Goal: Information Seeking & Learning: Check status

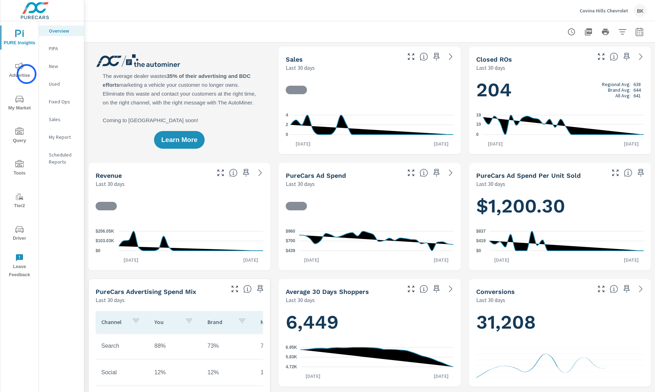
click at [27, 74] on span "Advertise" at bounding box center [19, 70] width 34 height 17
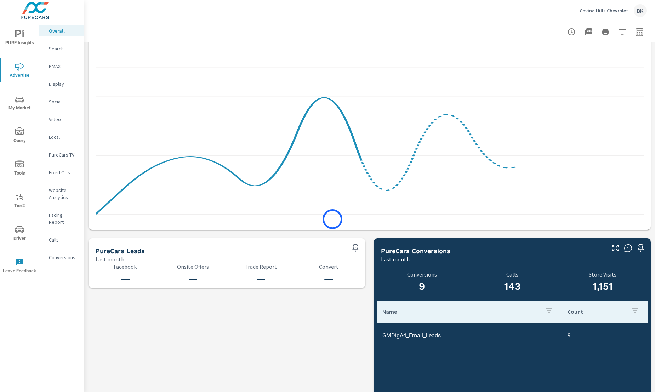
scroll to position [637, 0]
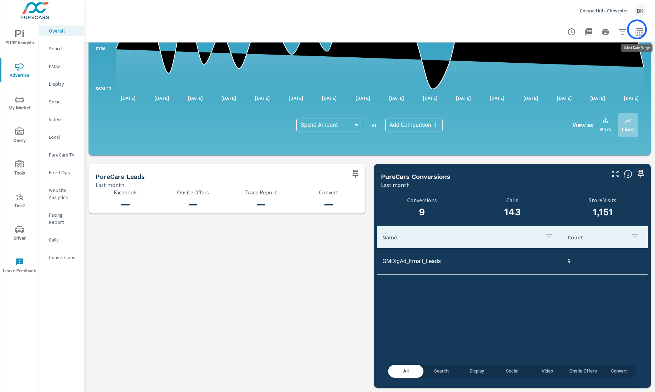
click at [637, 29] on icon "button" at bounding box center [639, 32] width 8 height 8
select select "Last month"
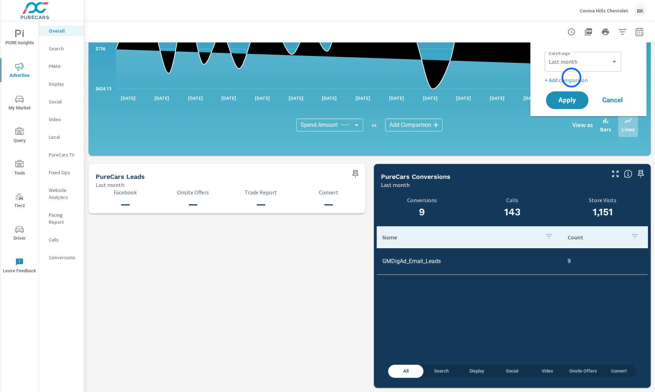
click at [571, 78] on p "+ Add comparison" at bounding box center [589, 80] width 91 height 8
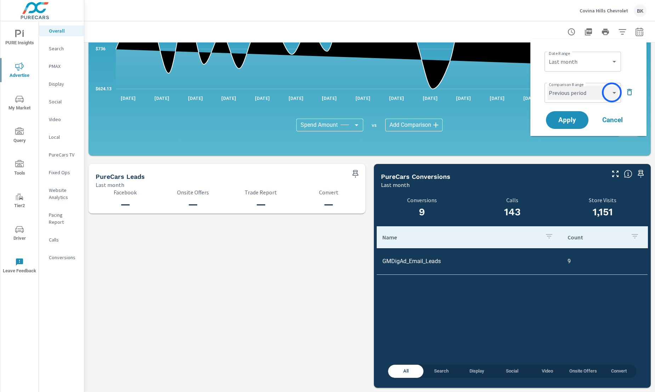
click at [611, 93] on select "Custom Previous period Previous month Previous year" at bounding box center [582, 93] width 71 height 14
select select "Previous month"
click at [568, 119] on span "Apply" at bounding box center [566, 120] width 29 height 7
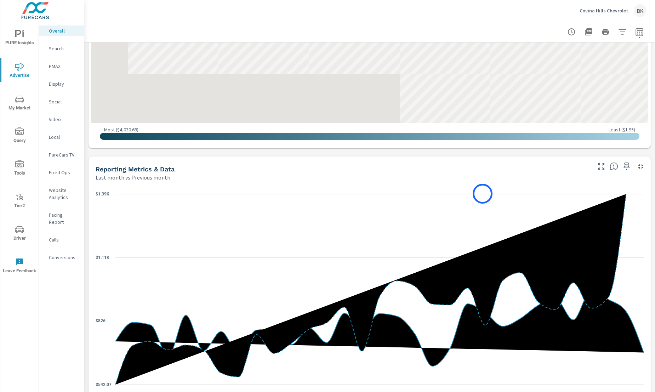
scroll to position [454, 0]
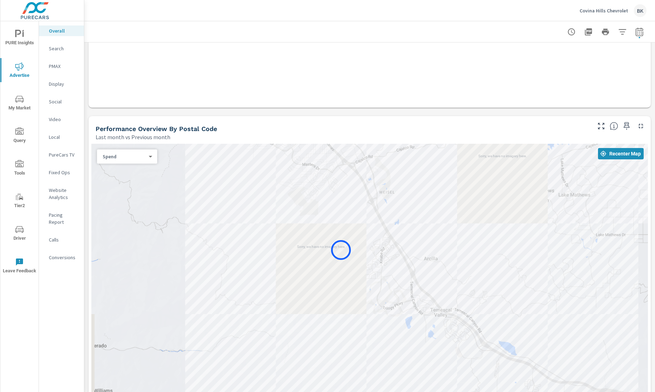
scroll to position [311, 0]
